Goal: Task Accomplishment & Management: Manage account settings

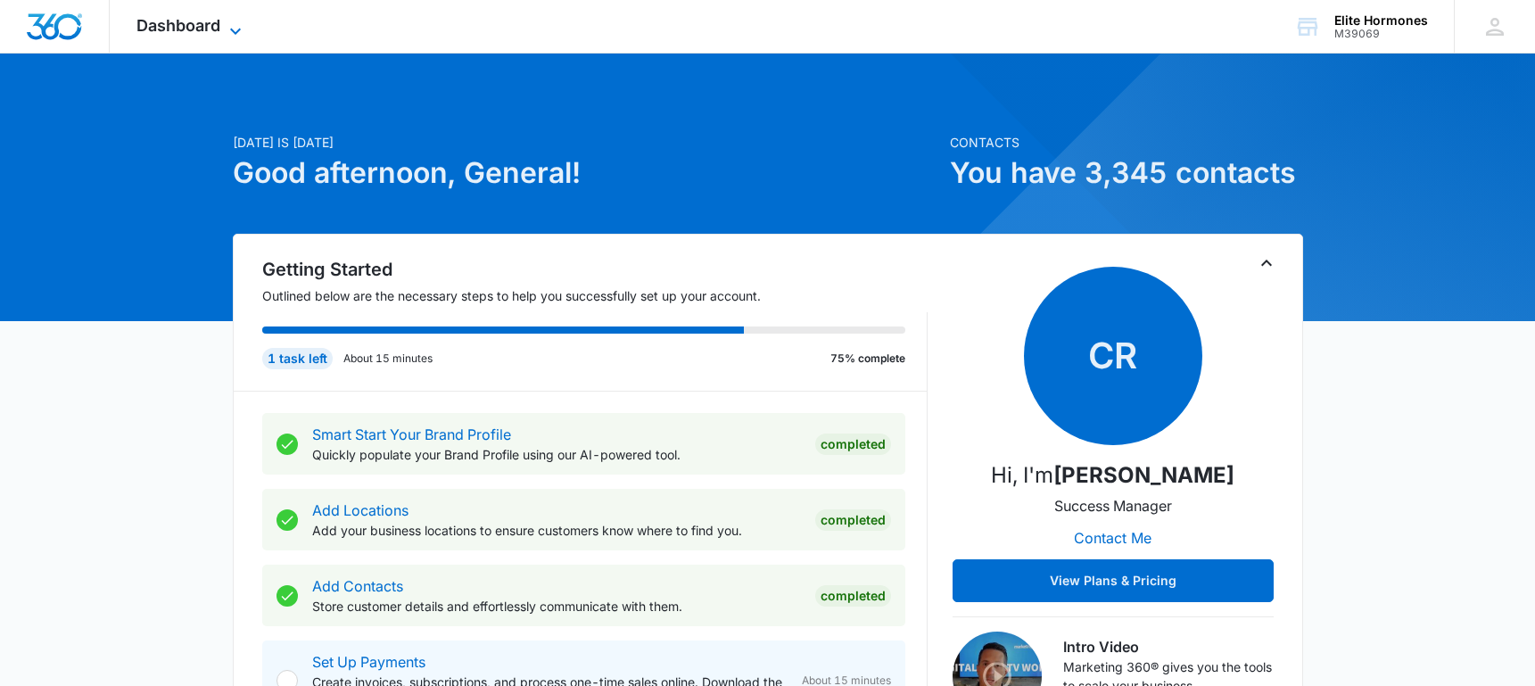
click at [243, 28] on icon at bounding box center [235, 31] width 21 height 21
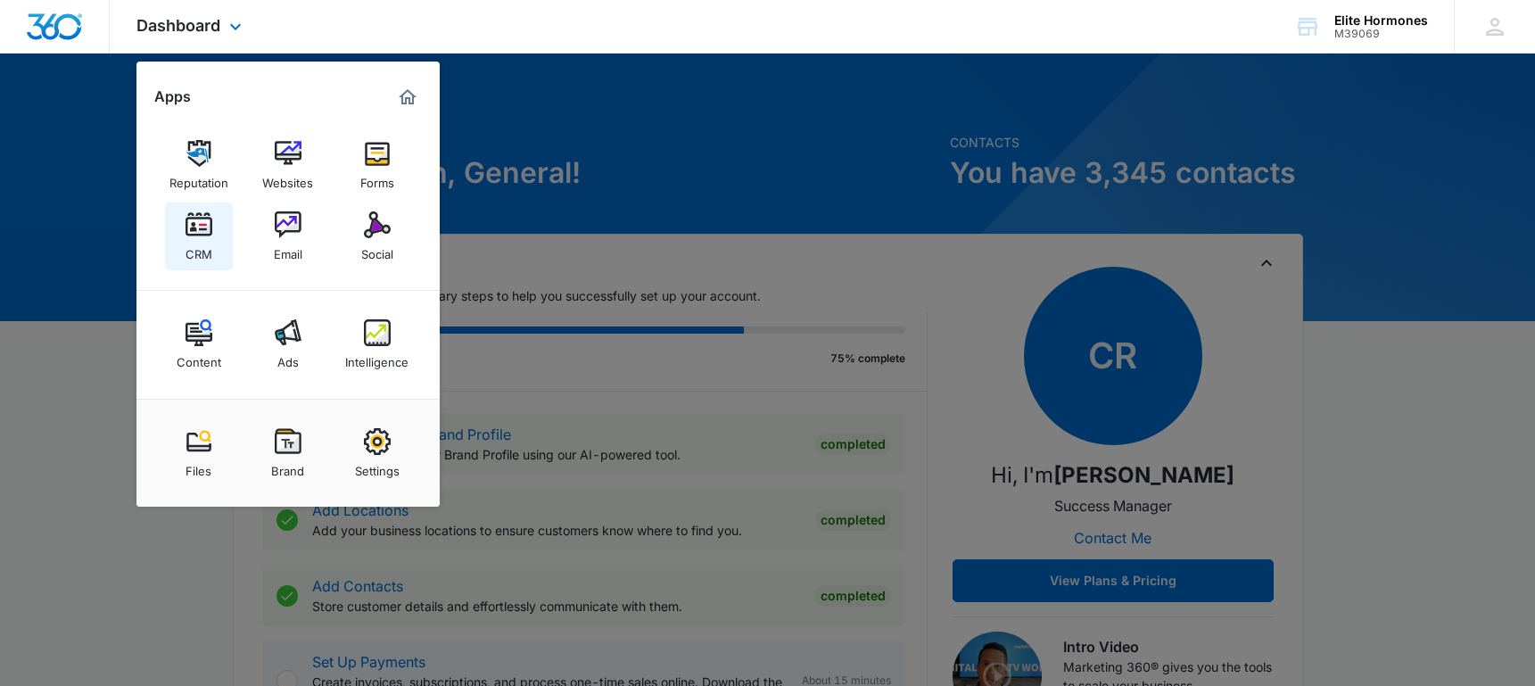
click at [211, 252] on link "CRM" at bounding box center [199, 237] width 68 height 68
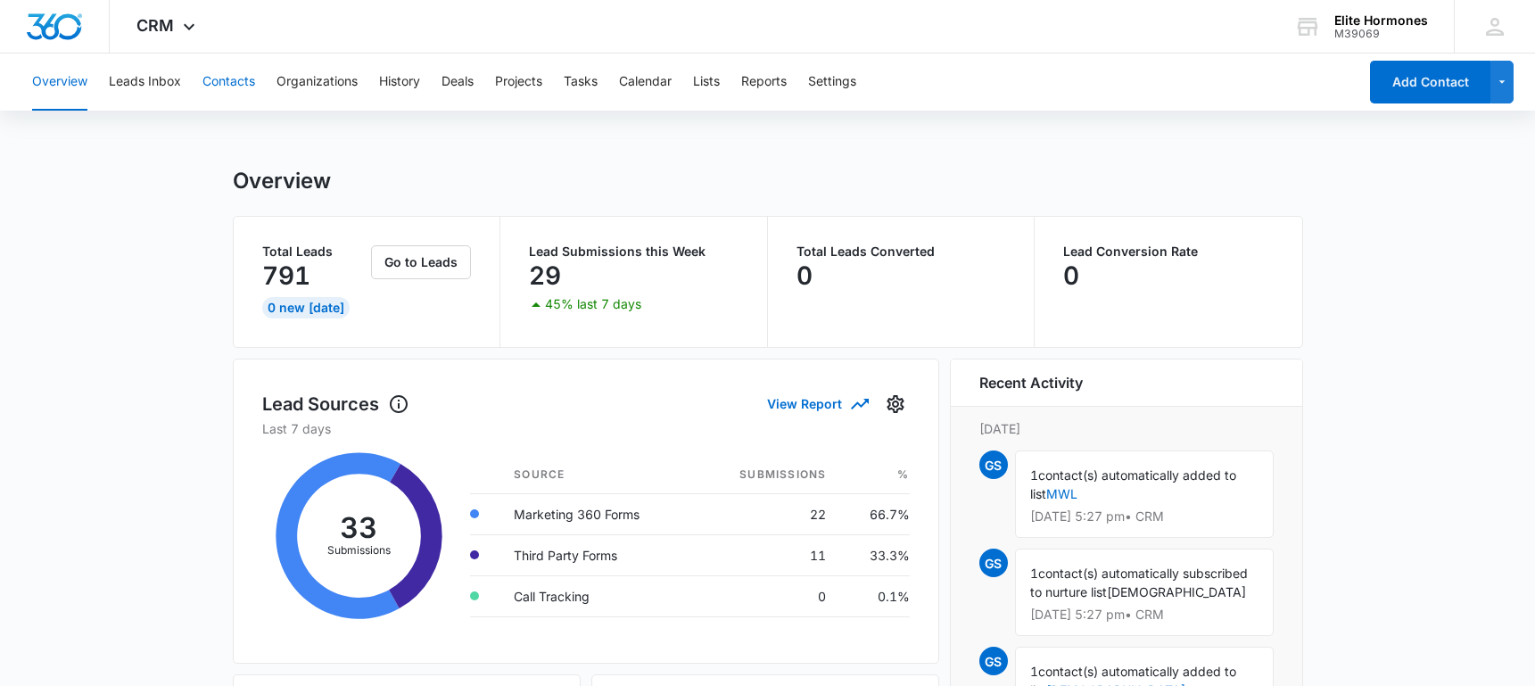
click at [223, 85] on button "Contacts" at bounding box center [229, 82] width 53 height 57
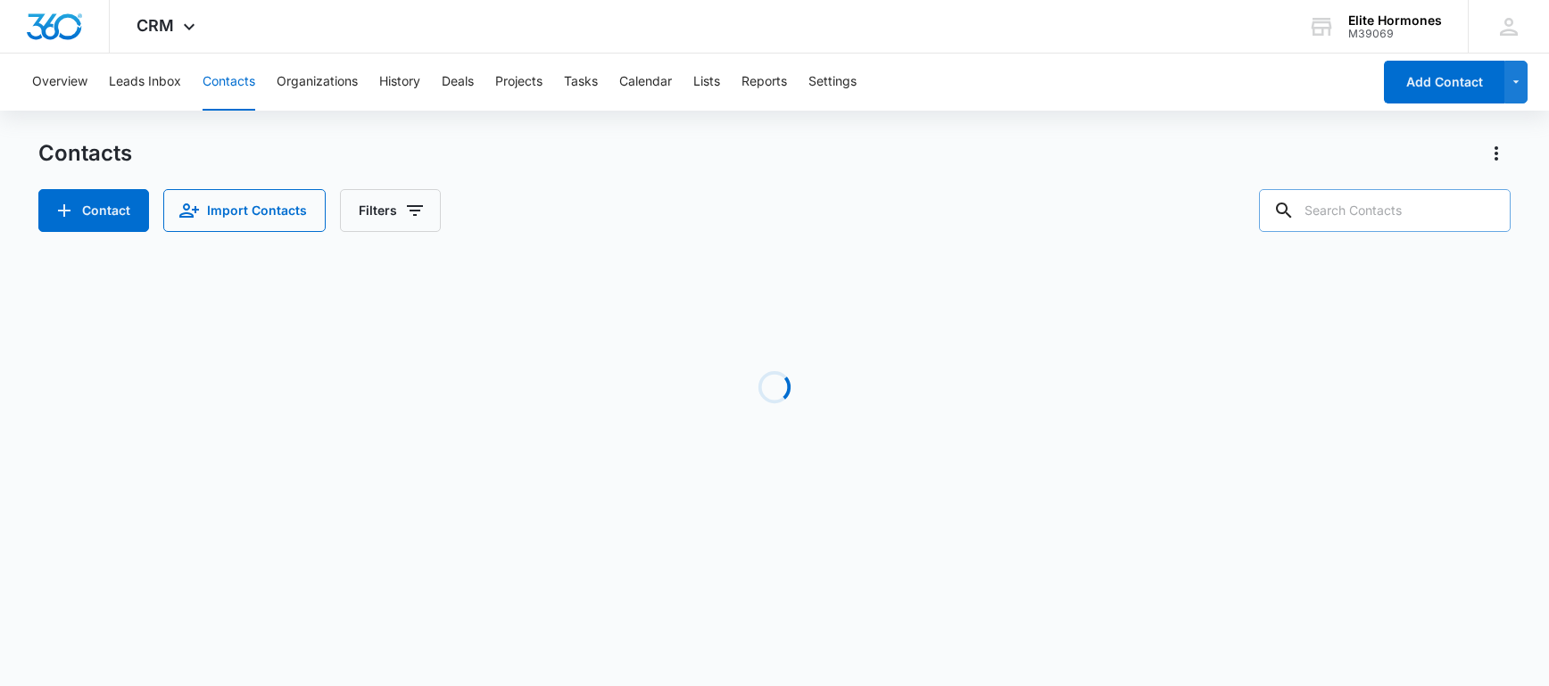
click at [1441, 212] on input "text" at bounding box center [1385, 210] width 252 height 43
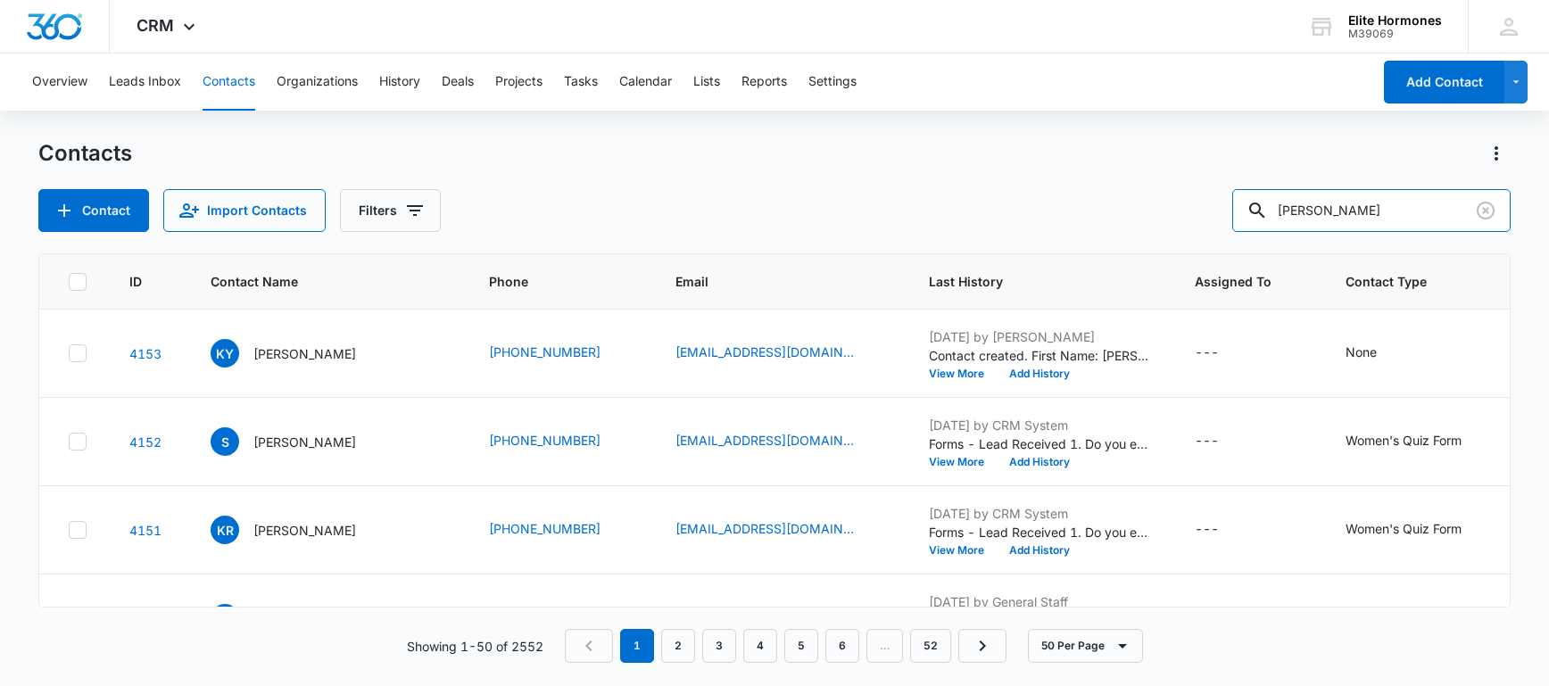
type input "[PERSON_NAME]"
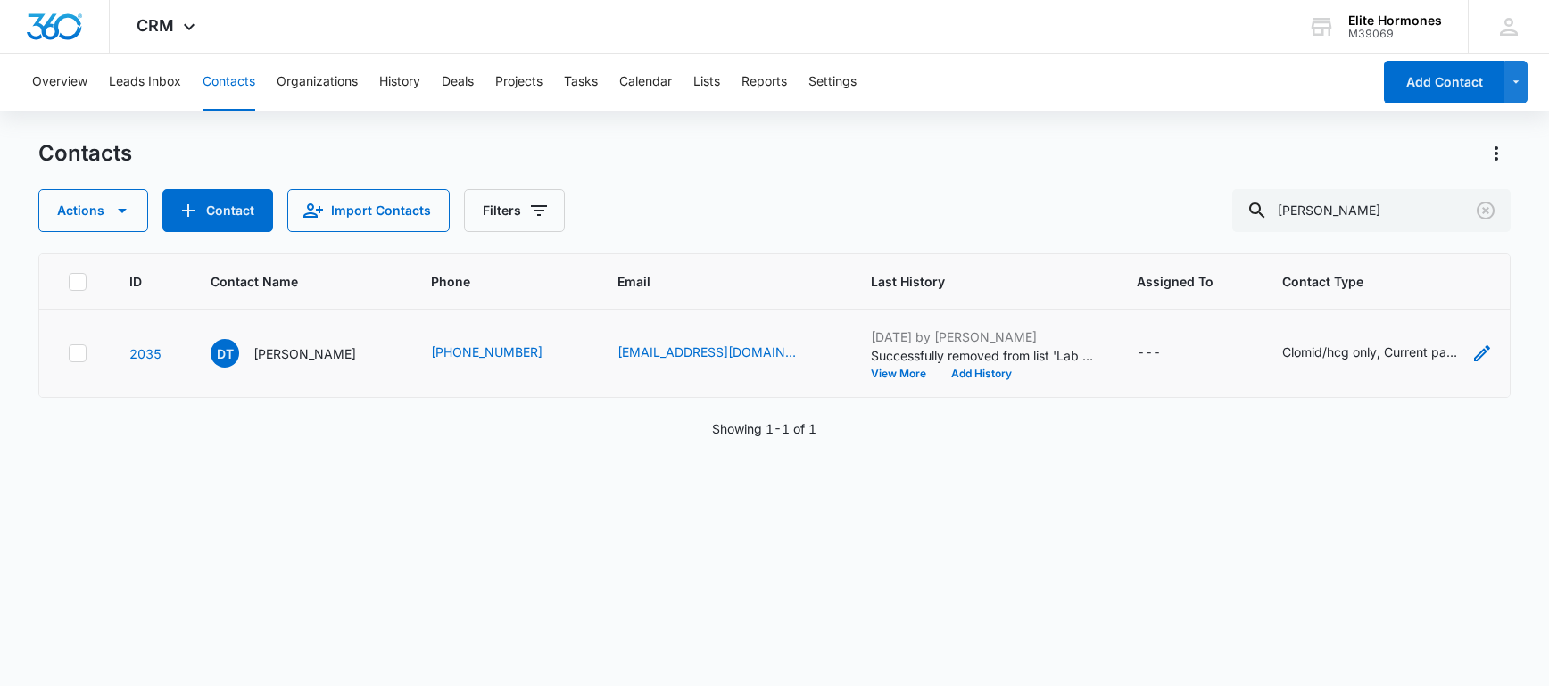
click at [1474, 354] on icon "Contact Type - Clomid/hcg only, Current patient, ED, male, Review Request- Eau …" at bounding box center [1482, 353] width 16 height 16
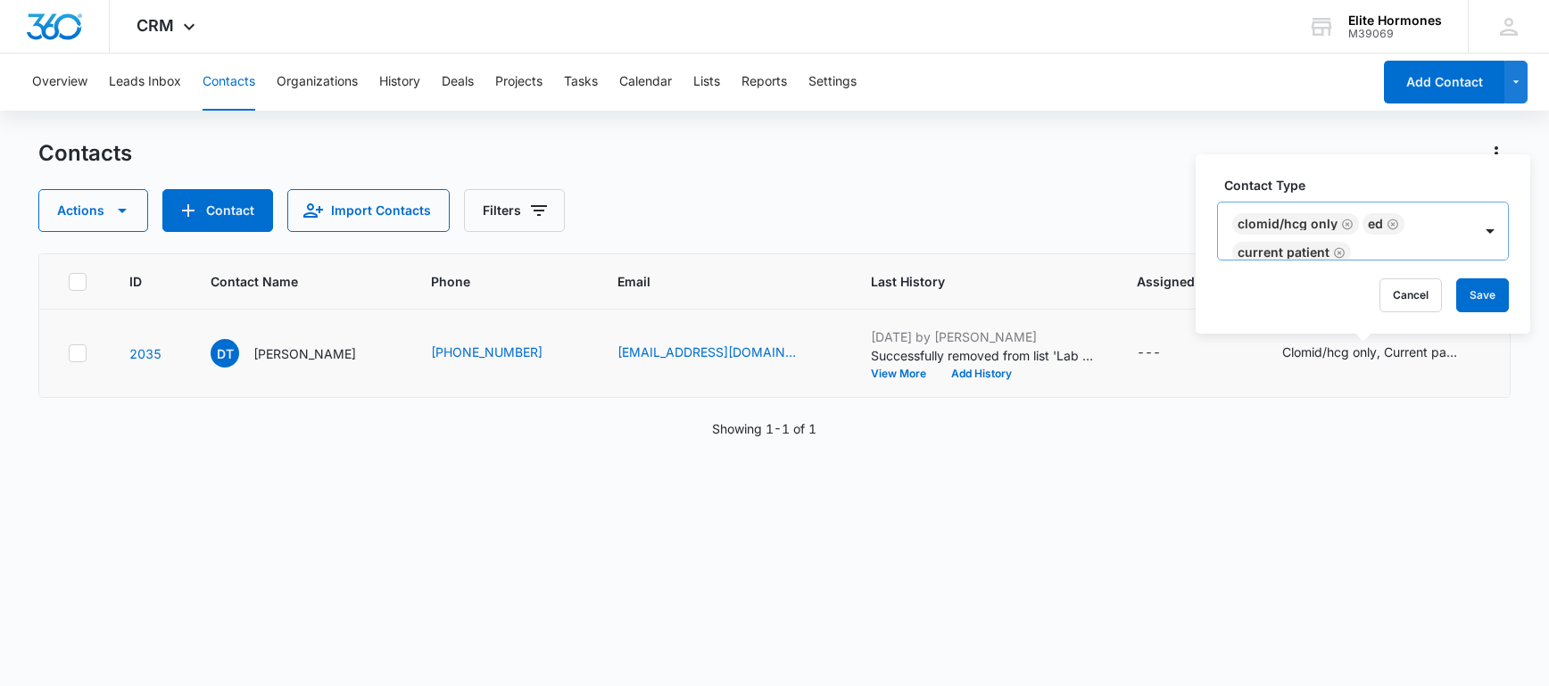
click at [1344, 221] on icon "Remove Clomid/hcg only" at bounding box center [1347, 224] width 12 height 13
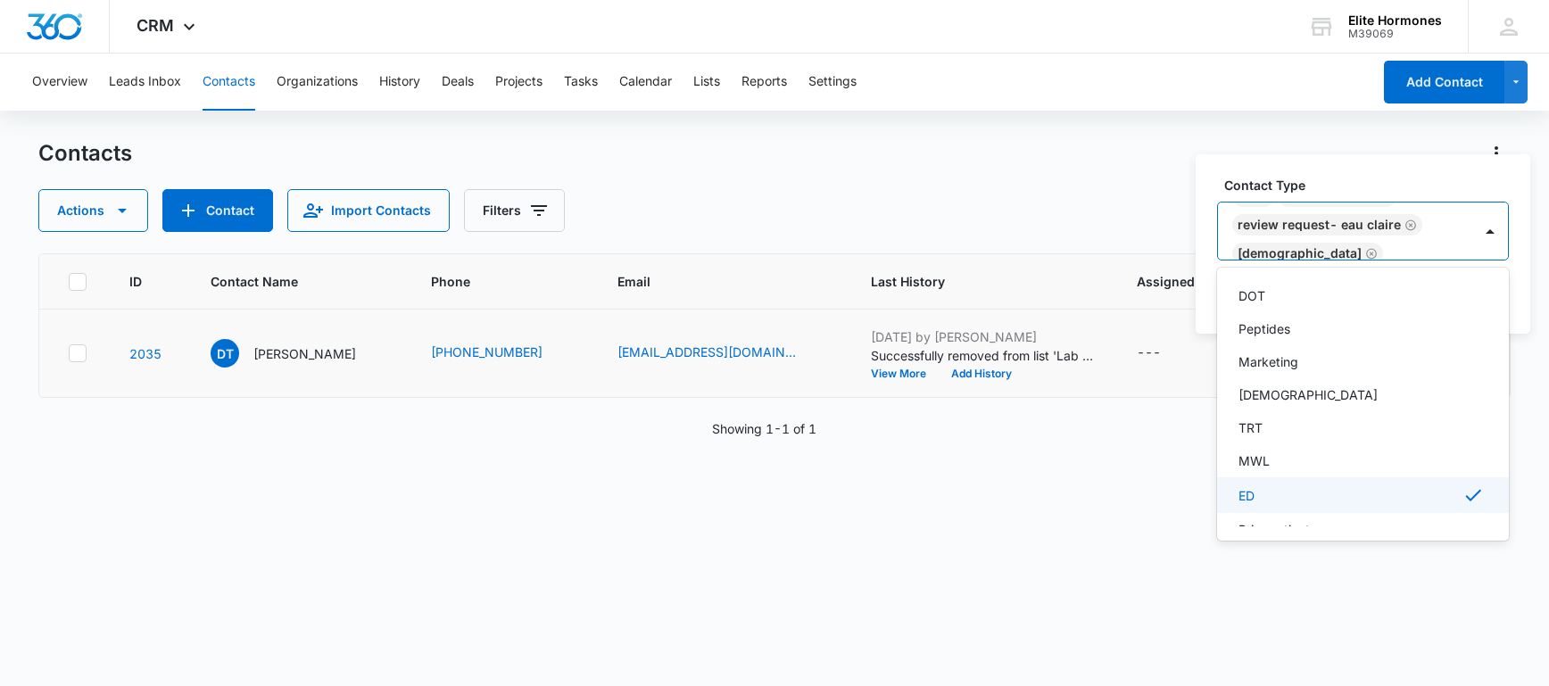
scroll to position [500, 0]
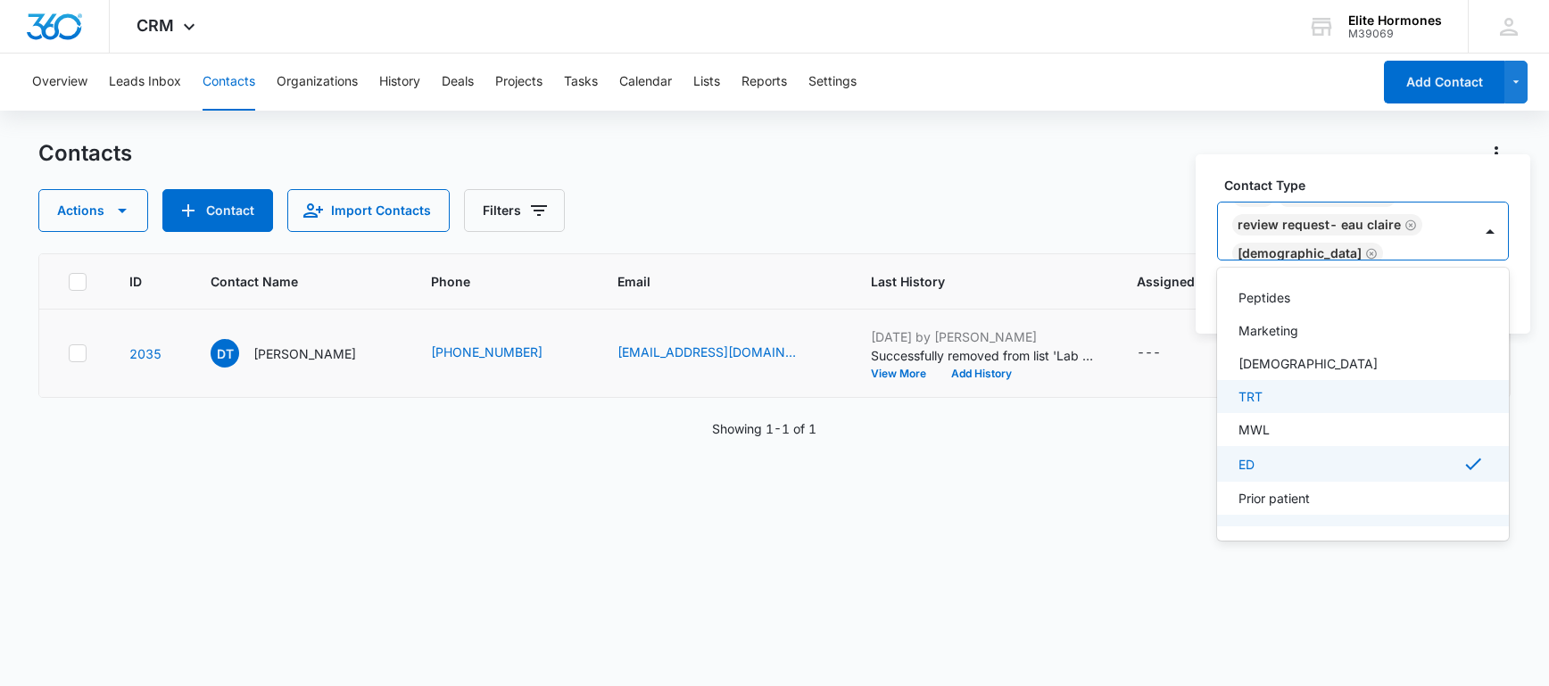
click at [1354, 408] on div "TRT" at bounding box center [1363, 396] width 292 height 33
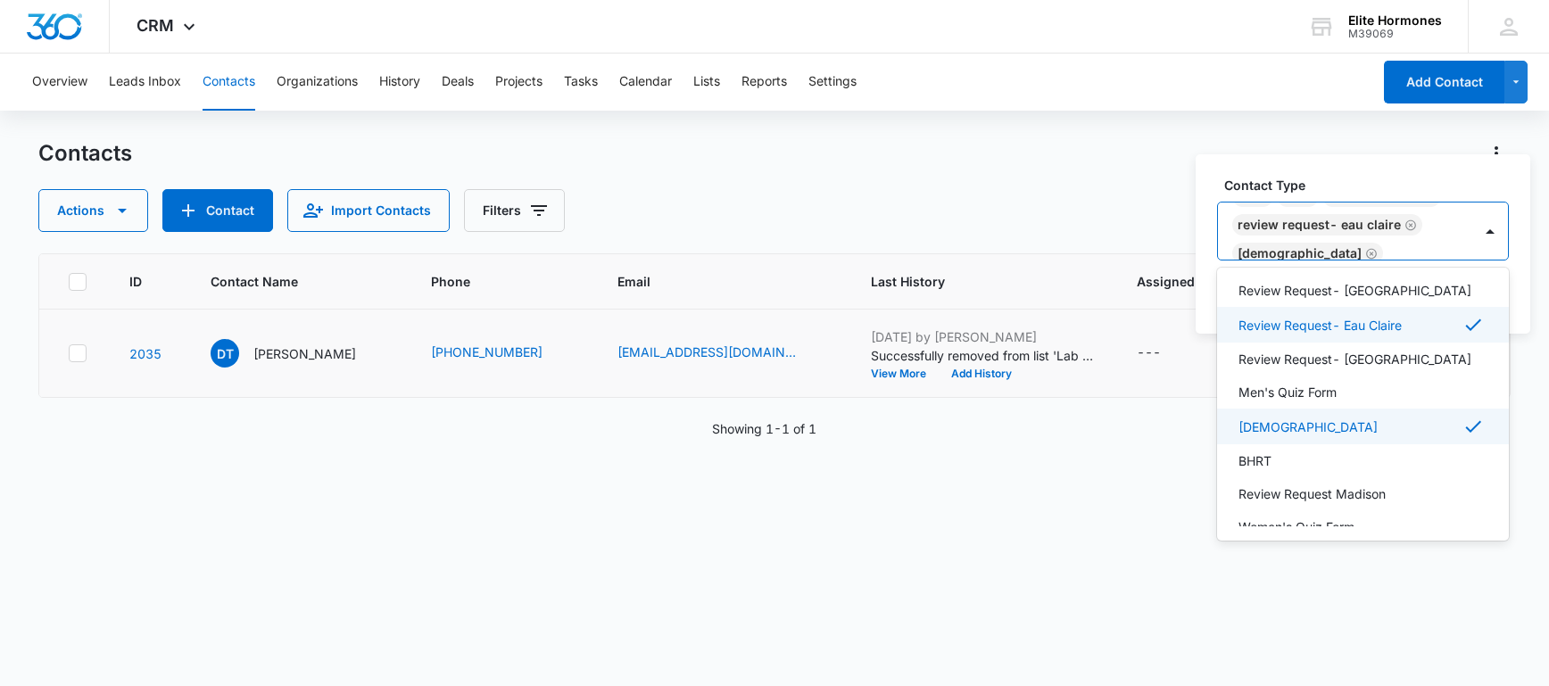
scroll to position [832, 0]
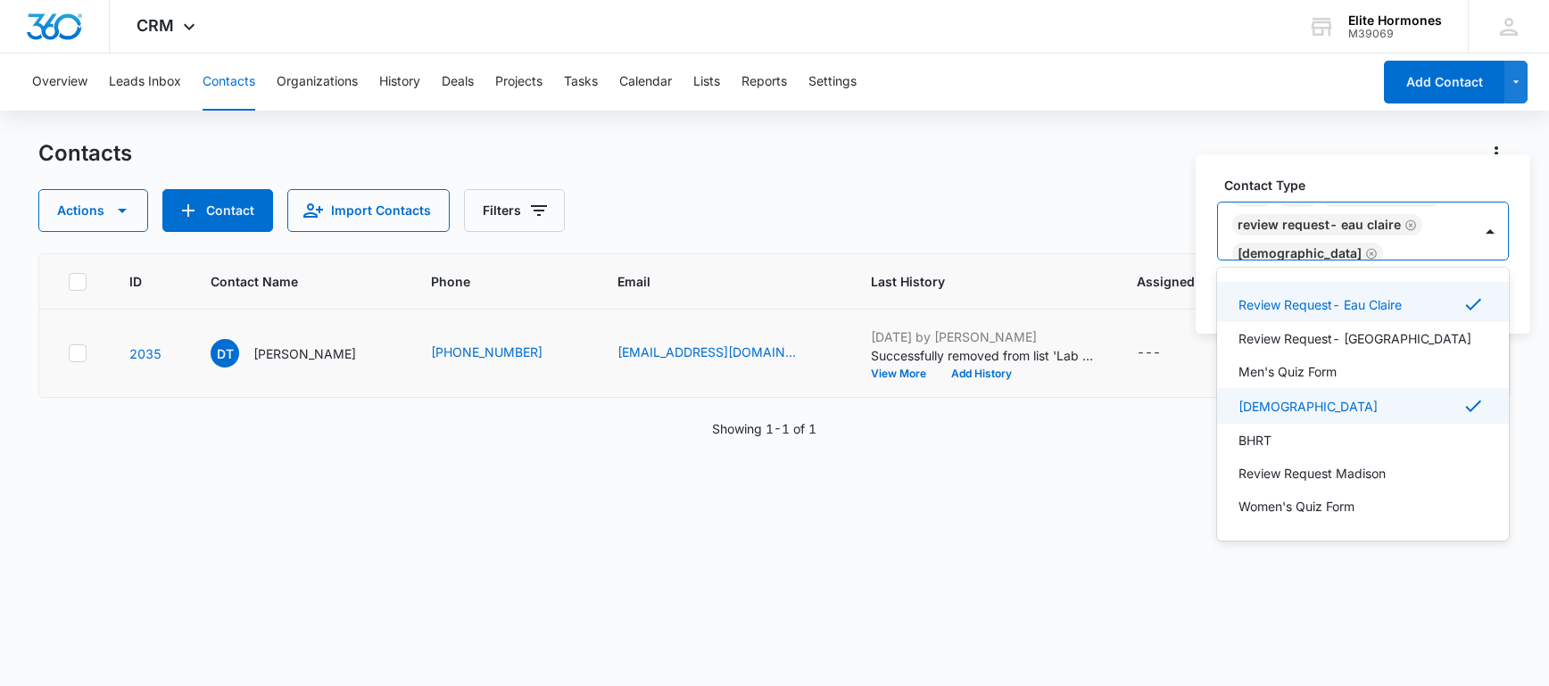
click at [1415, 180] on label "Contact Type" at bounding box center [1370, 185] width 292 height 19
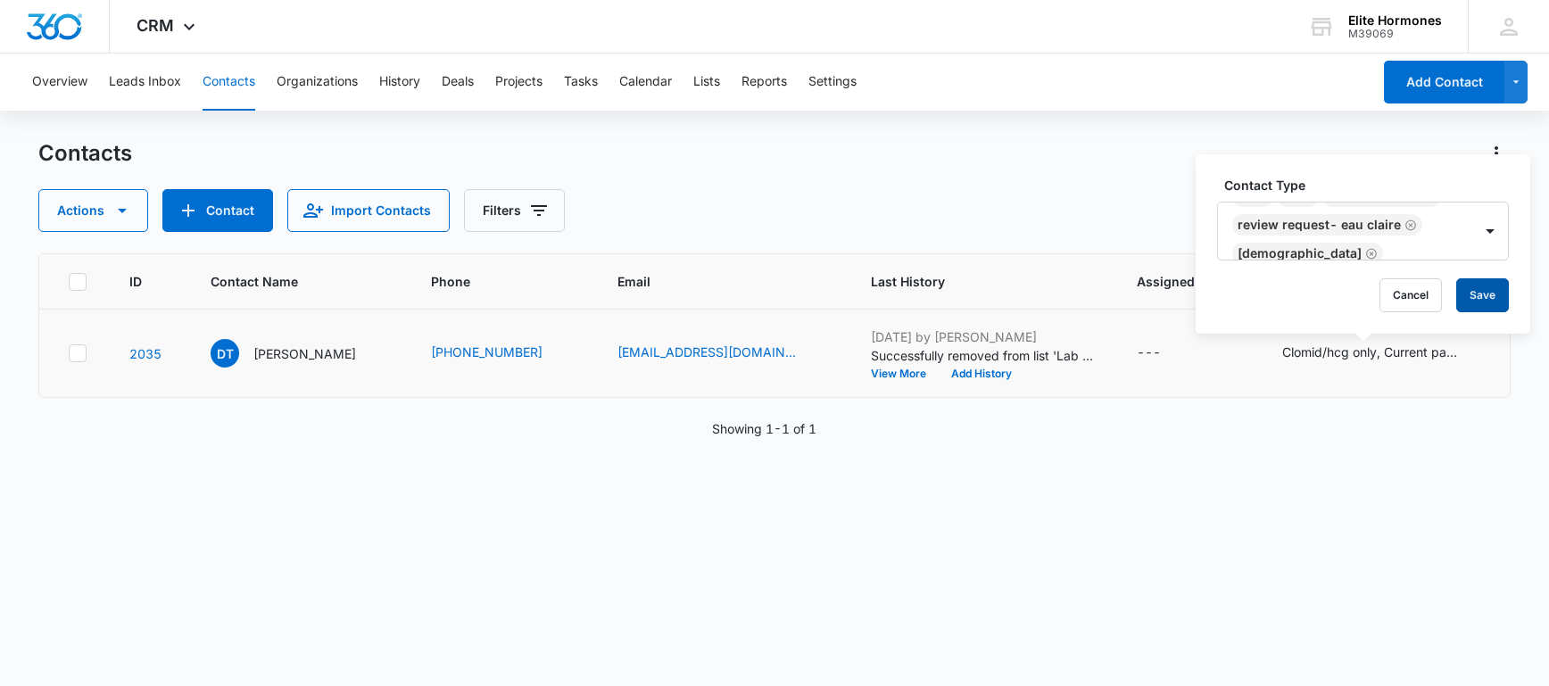
click at [1480, 302] on button "Save" at bounding box center [1482, 295] width 53 height 34
